Goal: Task Accomplishment & Management: Complete application form

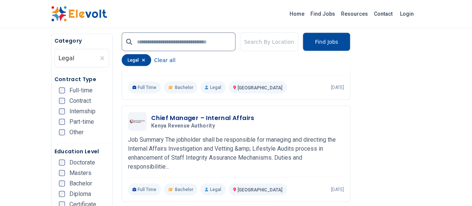
scroll to position [953, 0]
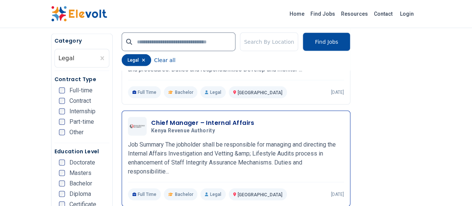
click at [151, 118] on h3 "Chief Manager – Internal Affairs" at bounding box center [202, 122] width 103 height 9
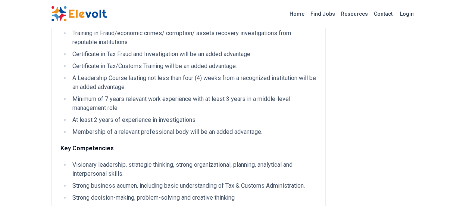
scroll to position [236, 0]
